Goal: Task Accomplishment & Management: Manage account settings

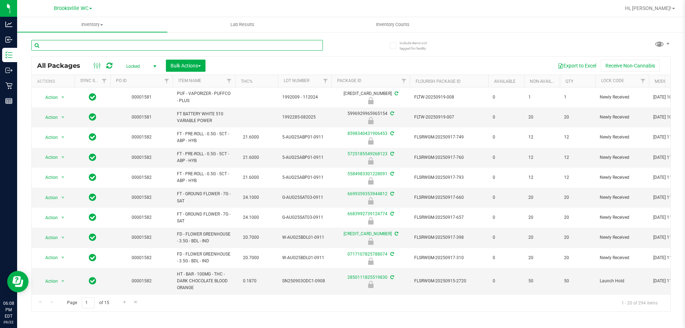
drag, startPoint x: 175, startPoint y: 43, endPoint x: 0, endPoint y: -32, distance: 190.1
click at [0, 0] on html "Analytics Inbound Inventory Outbound Retail Reports 06:08 PM EDT [DATE] 09/22 B…" at bounding box center [342, 164] width 685 height 328
type input "2743113120109639"
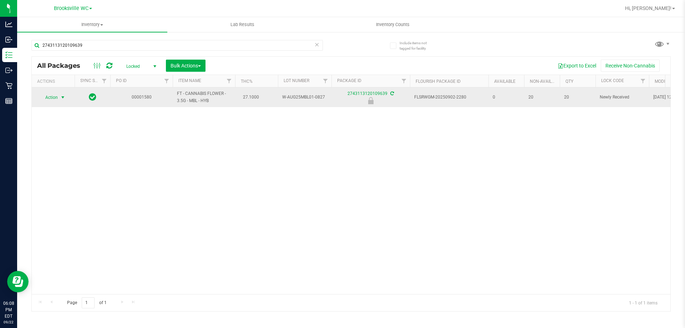
click at [56, 96] on span "Action" at bounding box center [48, 97] width 19 height 10
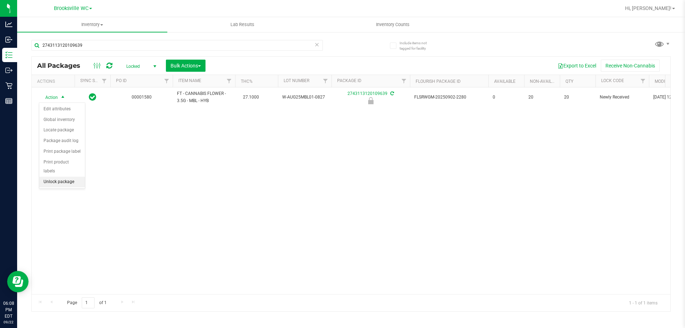
click at [62, 177] on li "Unlock package" at bounding box center [62, 182] width 46 height 11
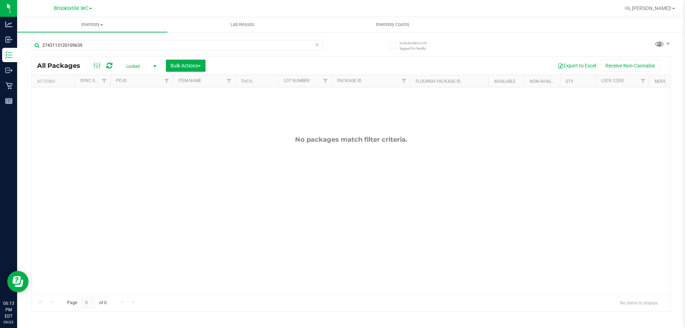
click at [101, 52] on div "2743113120109639" at bounding box center [176, 48] width 291 height 16
click at [101, 46] on input "2743113120109639" at bounding box center [176, 45] width 291 height 11
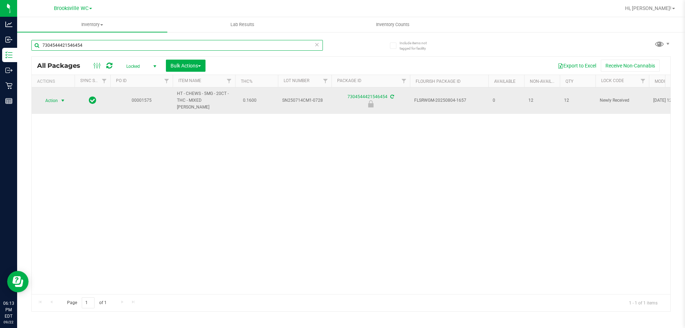
type input "7304544421546454"
click at [59, 97] on span "select" at bounding box center [63, 101] width 9 height 10
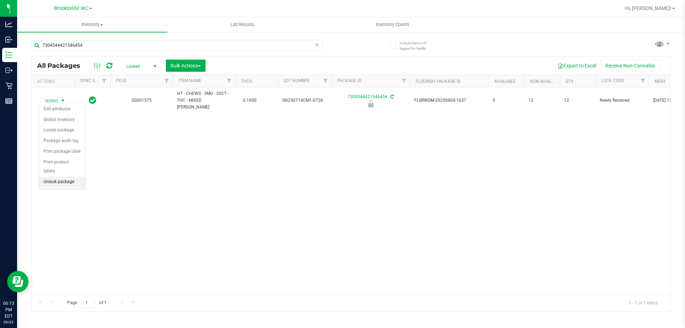
click at [66, 177] on li "Unlock package" at bounding box center [62, 182] width 46 height 11
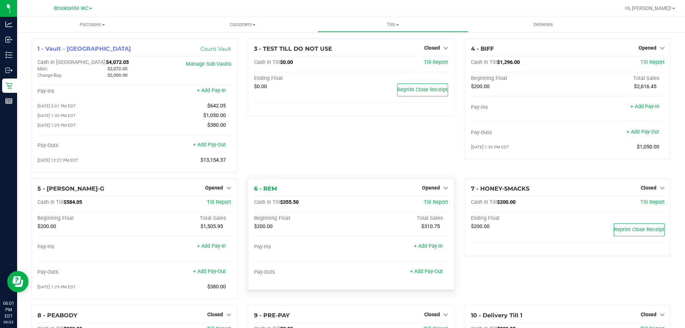
scroll to position [60, 0]
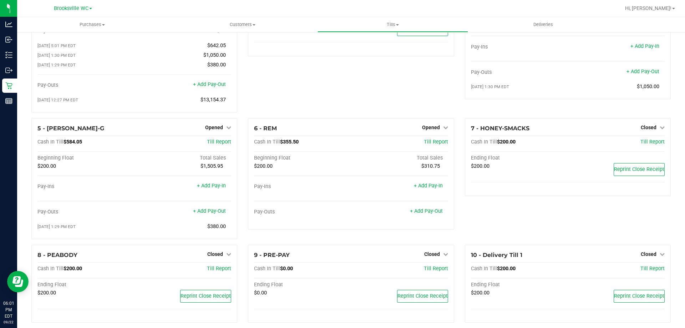
click at [414, 106] on div "3 - TEST TILL DO NOT USE Closed Open Till Cash In Till $0.00 Till Report Ending…" at bounding box center [351, 48] width 217 height 140
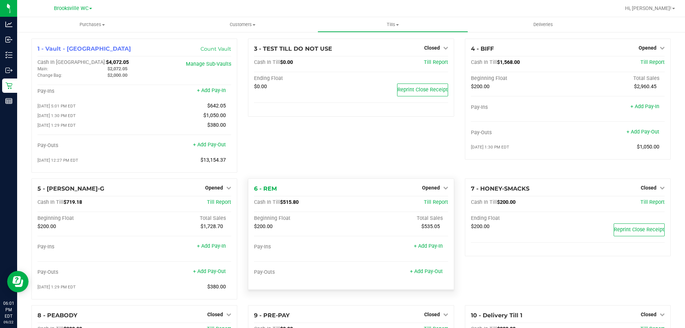
click at [434, 187] on div "Opened" at bounding box center [435, 187] width 26 height 9
click at [434, 191] on span "Opened" at bounding box center [431, 188] width 18 height 6
click at [430, 207] on div "Close Till" at bounding box center [431, 202] width 53 height 9
click at [429, 205] on link "Close Till" at bounding box center [431, 202] width 19 height 6
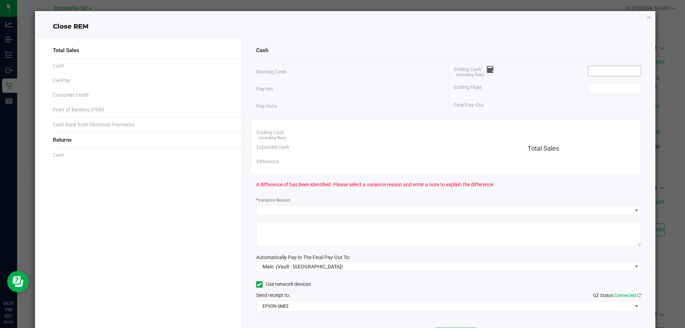
drag, startPoint x: 598, startPoint y: 75, endPoint x: 599, endPoint y: 71, distance: 4.0
click at [598, 73] on input at bounding box center [614, 71] width 52 height 10
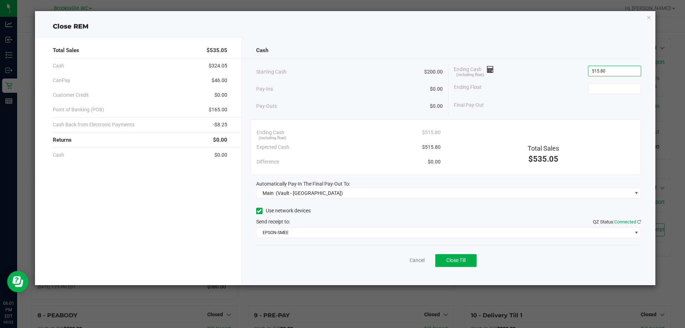
type input "$515.80"
type input "$200.00"
click at [572, 105] on div "Final Pay-Out $315.80" at bounding box center [547, 105] width 187 height 15
click at [450, 256] on button "Close Till" at bounding box center [455, 260] width 41 height 13
click at [403, 260] on link "Dismiss" at bounding box center [401, 260] width 17 height 7
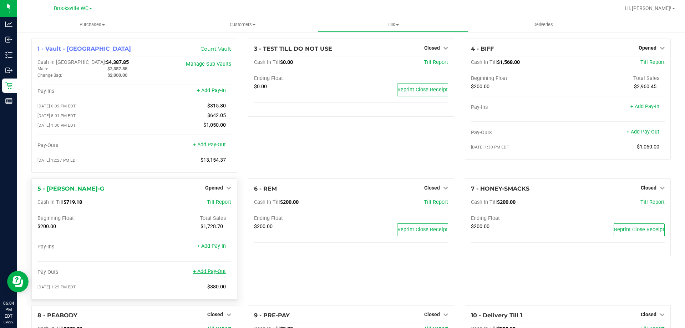
click at [221, 272] on link "+ Add Pay-Out" at bounding box center [209, 271] width 33 height 6
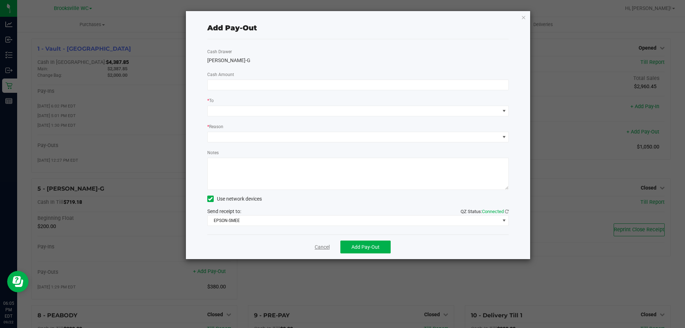
click at [321, 247] on link "Cancel" at bounding box center [322, 246] width 15 height 7
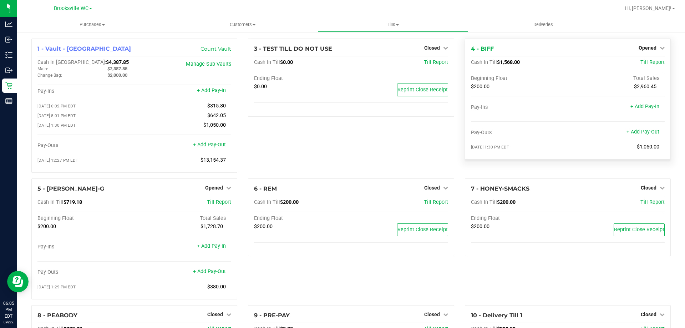
click at [650, 133] on link "+ Add Pay-Out" at bounding box center [643, 132] width 33 height 6
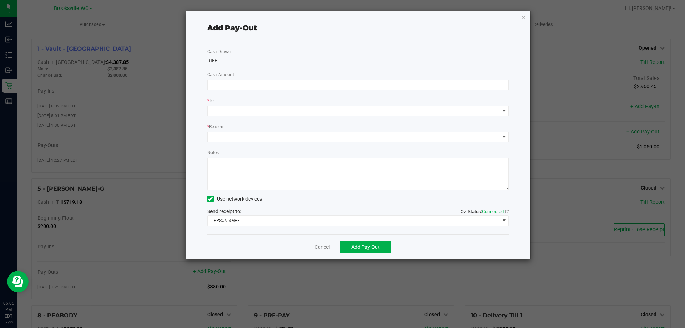
click at [222, 78] on div "Cash Drawer BIFF Cash Amount * To * Reason Notes Use network devices Send recei…" at bounding box center [358, 136] width 302 height 195
click at [237, 82] on input at bounding box center [358, 85] width 301 height 10
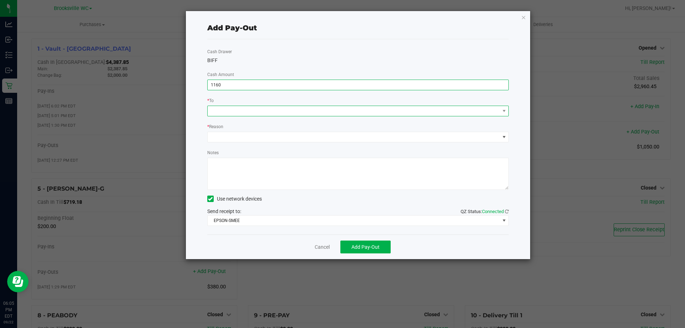
type input "$1,160.00"
click at [243, 110] on span at bounding box center [354, 111] width 292 height 10
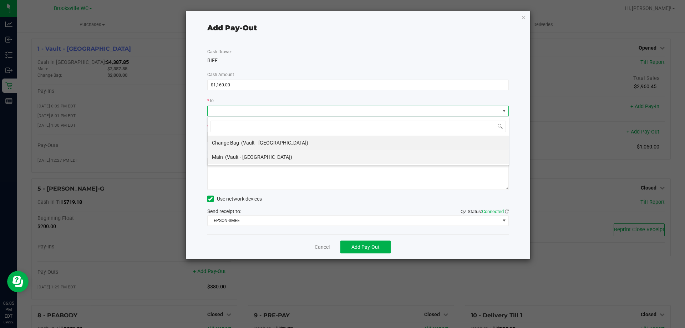
scroll to position [11, 301]
click at [249, 156] on span "(Vault - Brooksville)" at bounding box center [258, 157] width 67 height 6
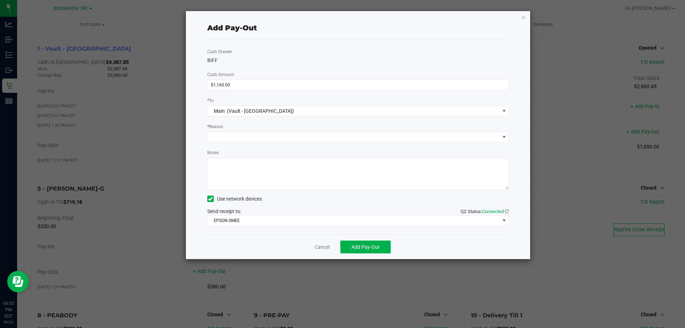
click at [250, 146] on div "Cash Drawer BIFF Cash Amount $1,160.00 * To Main (Vault - Brooksville) * Reason…" at bounding box center [358, 136] width 302 height 195
click at [250, 142] on div "Cash Drawer BIFF Cash Amount $1,160.00 * To Main (Vault - Brooksville) * Reason…" at bounding box center [358, 136] width 302 height 195
click at [249, 136] on span at bounding box center [354, 137] width 292 height 10
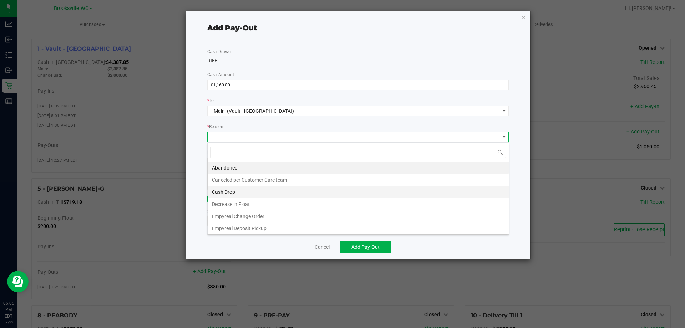
click at [232, 197] on li "Cash Drop" at bounding box center [358, 192] width 301 height 12
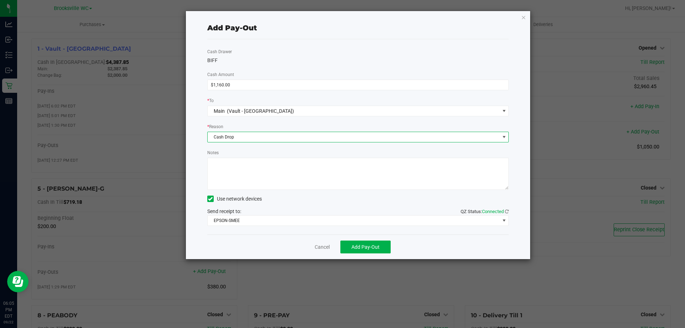
click at [246, 173] on textarea "Notes" at bounding box center [358, 174] width 302 height 32
type textarea "cb"
click at [376, 245] on span "Add Pay-Out" at bounding box center [365, 247] width 28 height 6
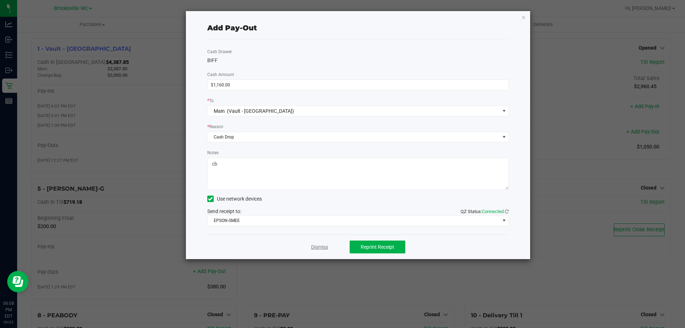
drag, startPoint x: 309, startPoint y: 227, endPoint x: 314, endPoint y: 243, distance: 16.7
click at [311, 237] on div "Add Pay-Out Cash Drawer BIFF Cash Amount $1,160.00 * To Main (Vault - Brooksvil…" at bounding box center [358, 135] width 345 height 248
click at [315, 246] on link "Dismiss" at bounding box center [319, 246] width 17 height 7
